Goal: Information Seeking & Learning: Learn about a topic

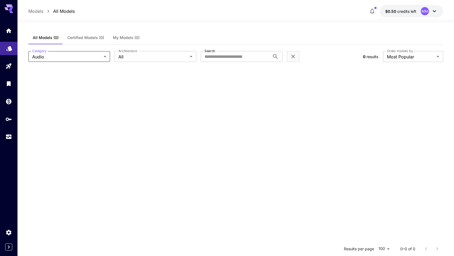
click at [2, 46] on link at bounding box center [8, 48] width 17 height 13
click at [13, 44] on link at bounding box center [8, 48] width 17 height 13
click at [13, 43] on link at bounding box center [8, 48] width 17 height 13
click at [58, 13] on p "All Models" at bounding box center [64, 11] width 22 height 7
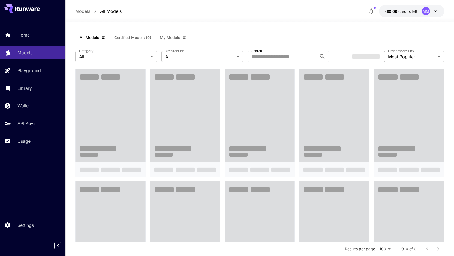
click at [410, 19] on div at bounding box center [259, 19] width 389 height 7
click at [411, 14] on p "-$0.09 credits left" at bounding box center [401, 11] width 33 height 6
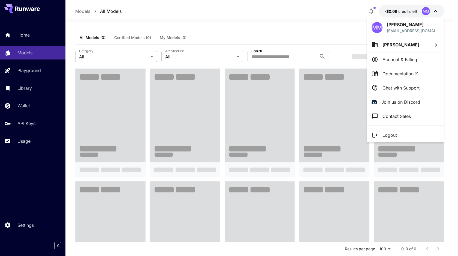
click at [369, 6] on div at bounding box center [229, 128] width 458 height 256
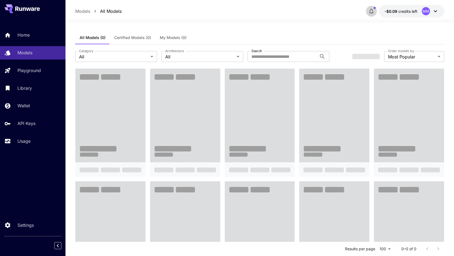
click at [373, 9] on icon "button" at bounding box center [371, 11] width 7 height 7
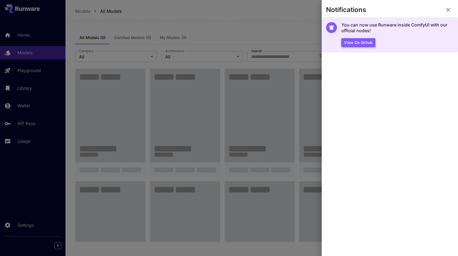
click at [361, 41] on button "View on Github" at bounding box center [359, 42] width 34 height 9
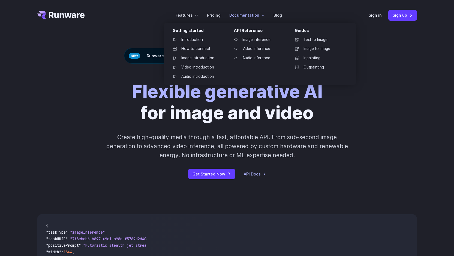
click at [254, 18] on label "Documentation" at bounding box center [246, 15] width 35 height 6
click at [206, 78] on link "Audio introduction" at bounding box center [196, 77] width 57 height 8
